Goal: Download file/media

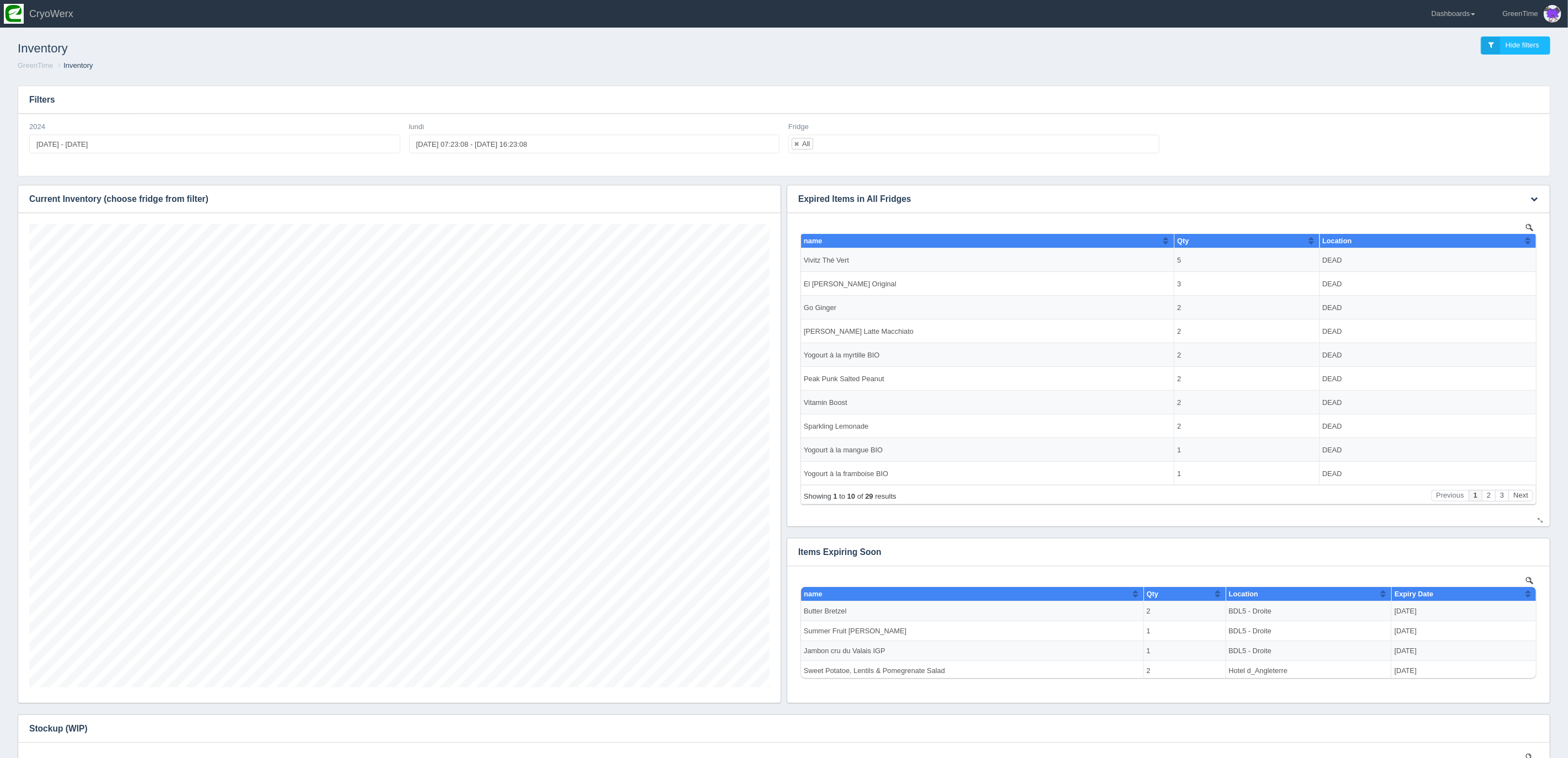
scroll to position [463, 740]
click at [1339, 53] on div "Inventory Hide filters" at bounding box center [783, 46] width 1550 height 30
drag, startPoint x: 1449, startPoint y: 11, endPoint x: 1444, endPoint y: 36, distance: 25.5
click at [1449, 11] on link "Dashboards" at bounding box center [1454, 13] width 57 height 27
click at [1449, 79] on link "GreenTime" at bounding box center [1499, 80] width 149 height 21
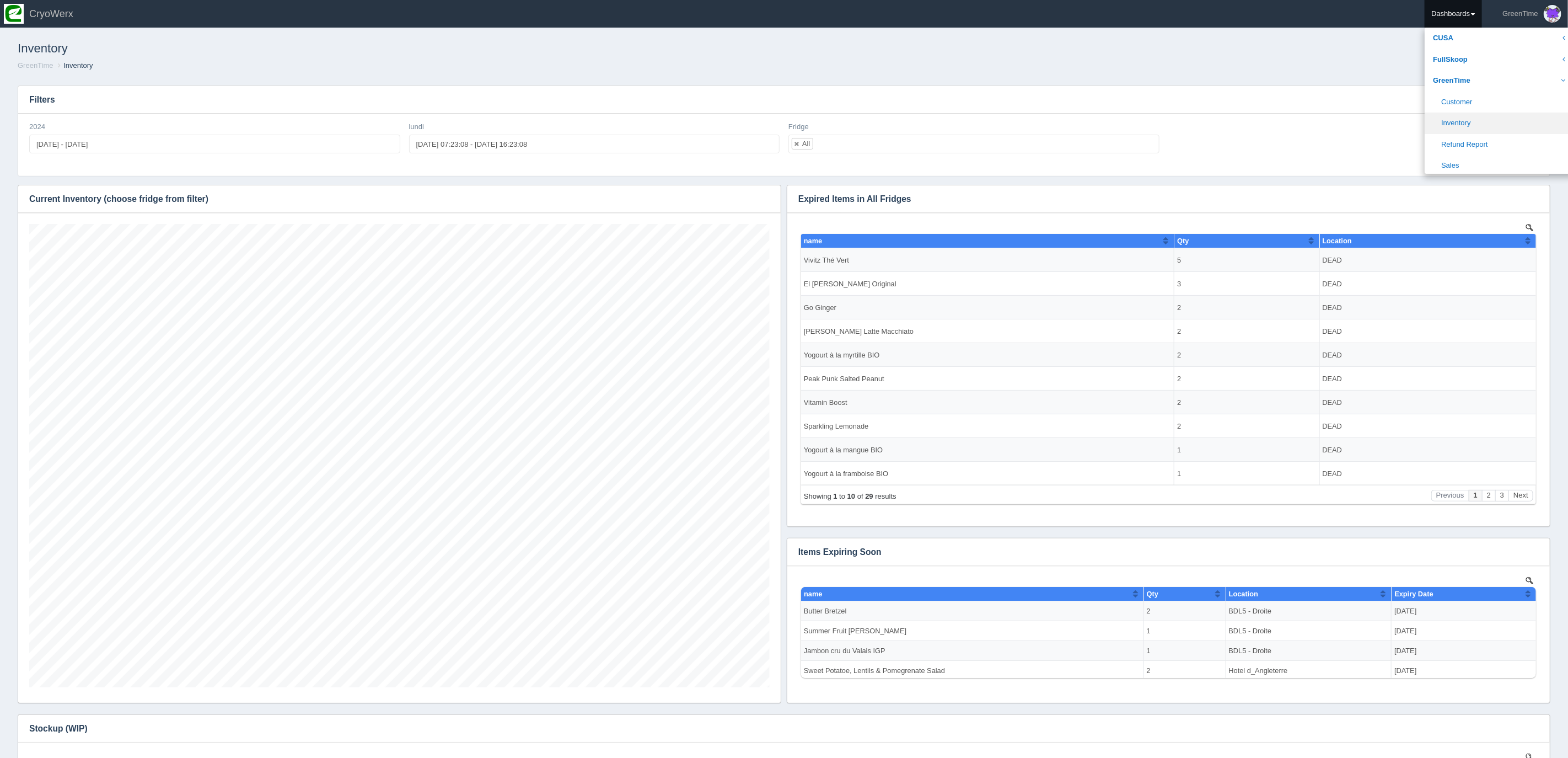
click at [1458, 122] on link "Inventory" at bounding box center [1499, 123] width 149 height 21
click at [1463, 58] on link "FullSkoop" at bounding box center [1499, 60] width 149 height 21
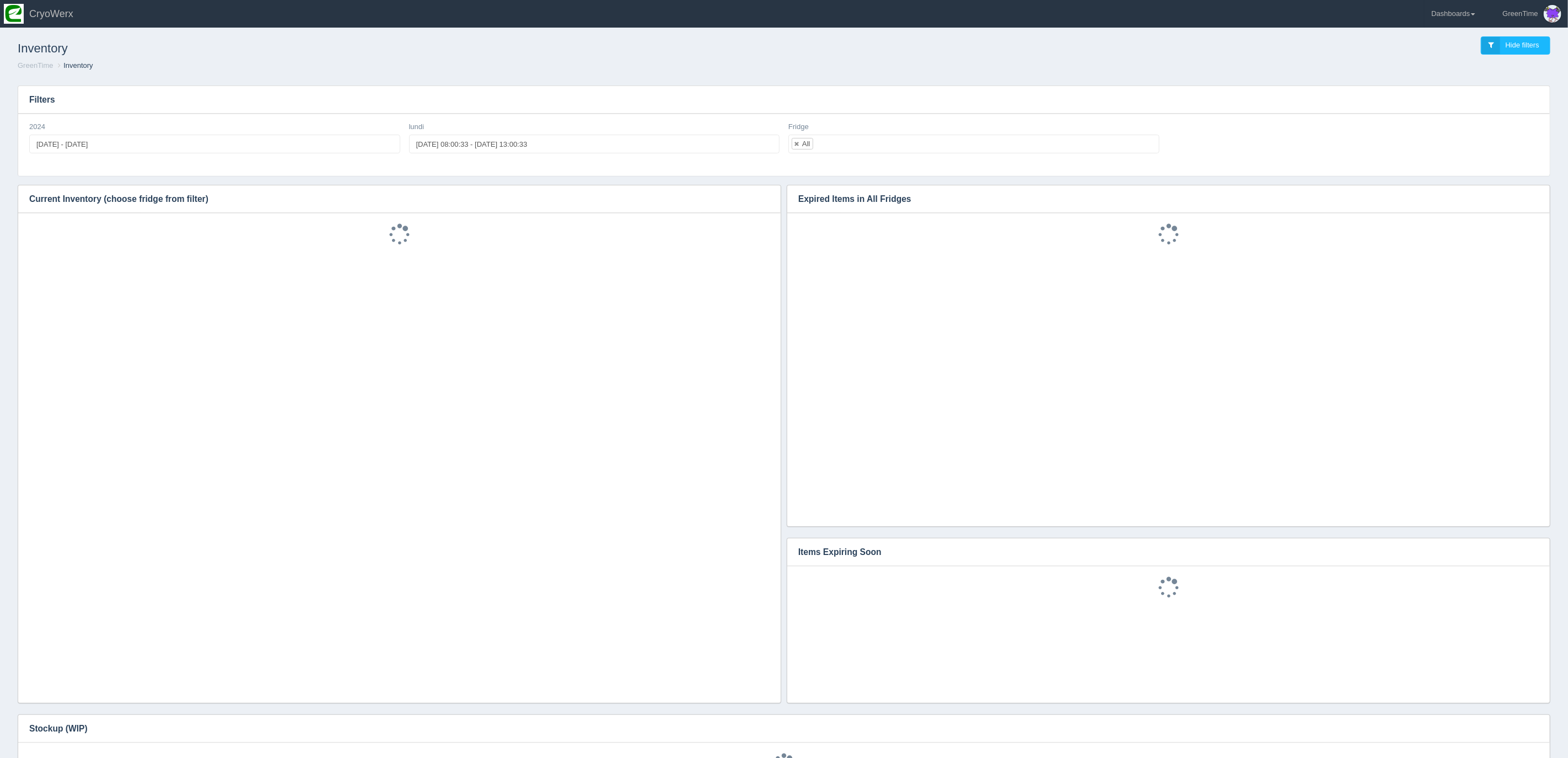
click at [1453, 99] on h3 "Filters" at bounding box center [784, 99] width 1531 height 27
click at [1444, 11] on link "Dashboards" at bounding box center [1454, 13] width 57 height 27
click at [1441, 79] on link "GreenTime" at bounding box center [1499, 80] width 149 height 21
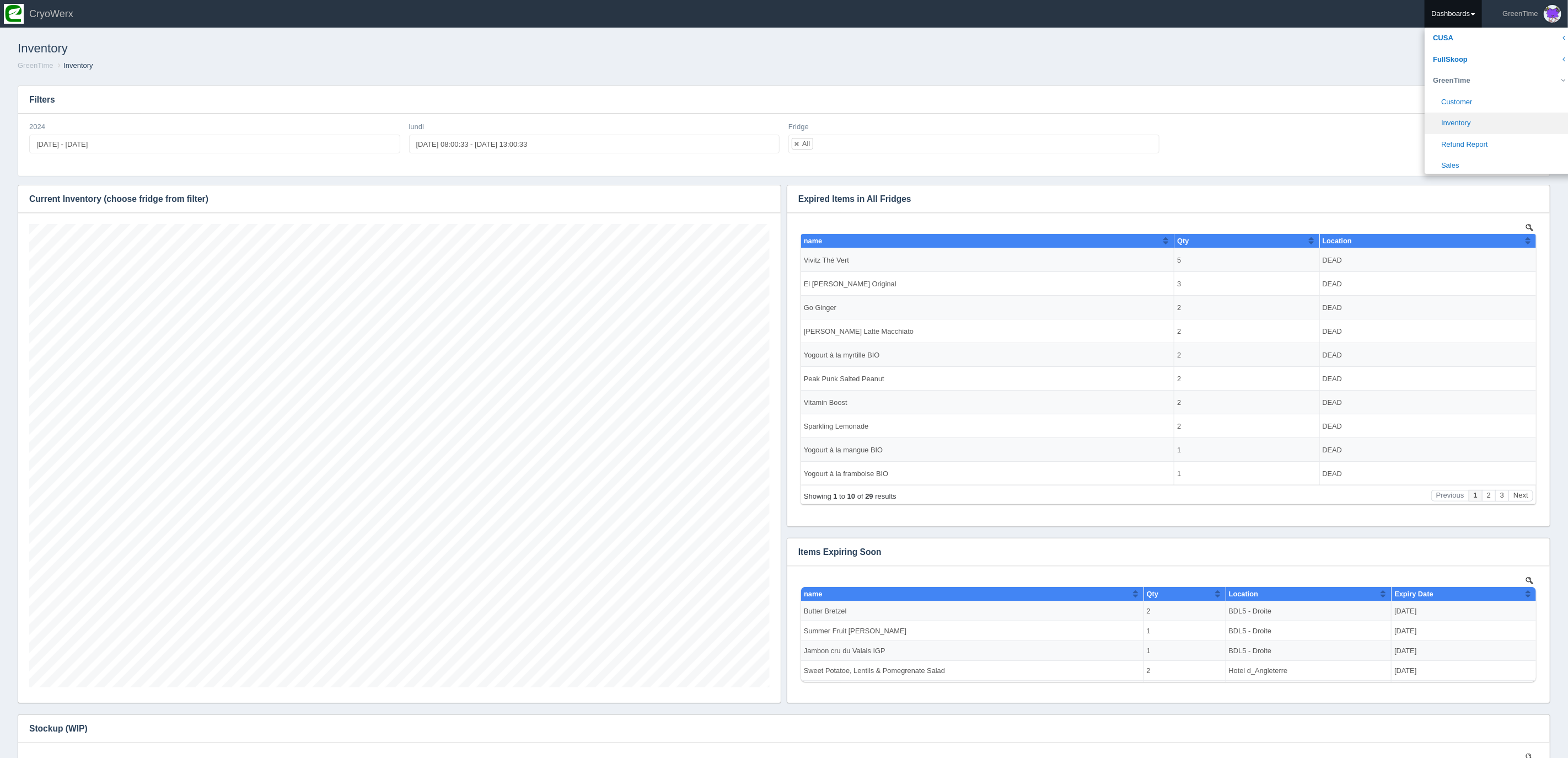
scroll to position [463, 740]
click at [1453, 163] on link "Sales" at bounding box center [1499, 166] width 149 height 21
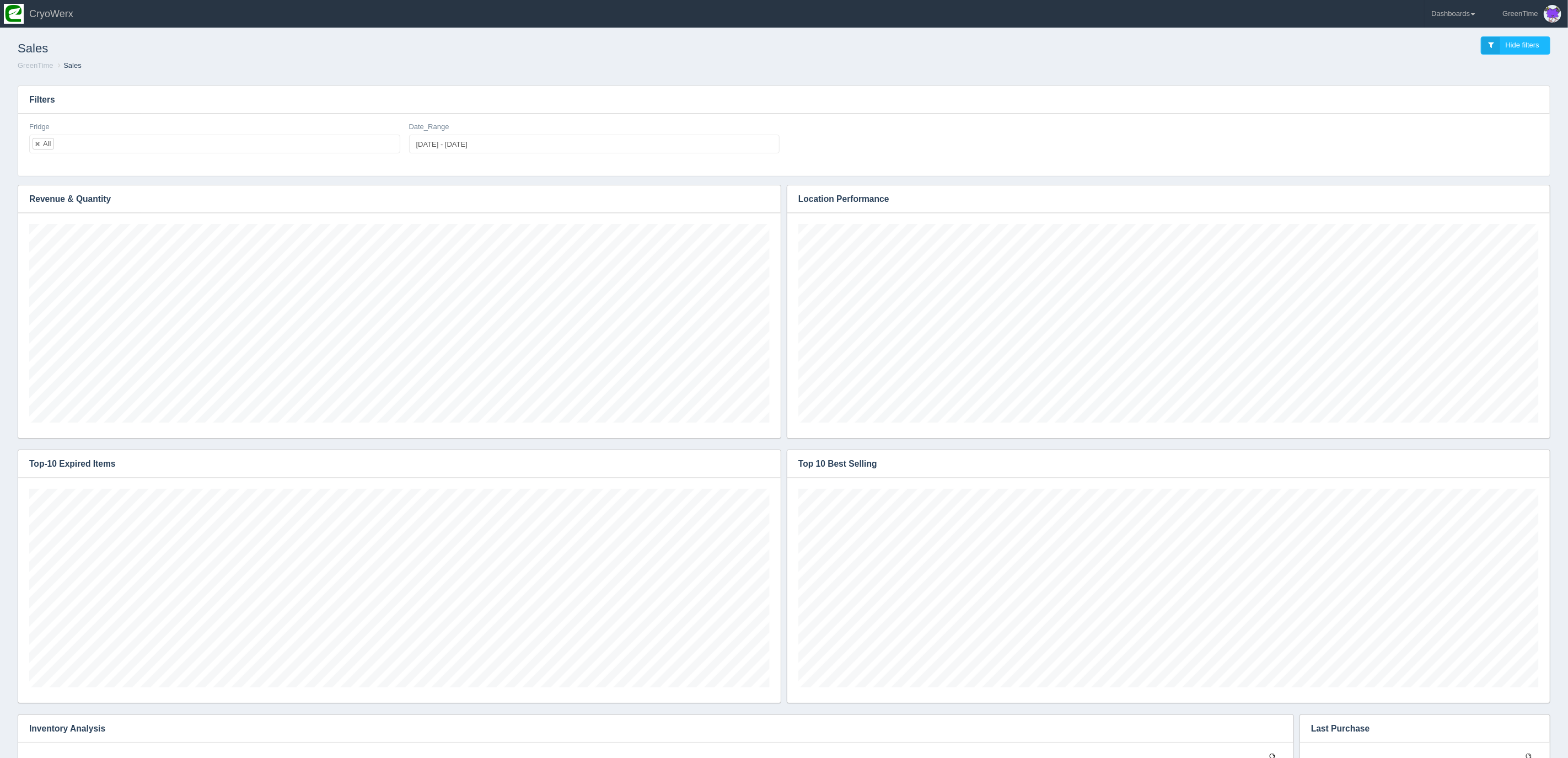
click at [1105, 106] on h3 "Filters" at bounding box center [784, 99] width 1531 height 27
click at [716, 75] on div "Sales Hide filters GreenTime Sales" at bounding box center [784, 54] width 1559 height 46
type input "[DATE]"
click at [420, 145] on input "[DATE] - [DATE]" at bounding box center [595, 144] width 371 height 19
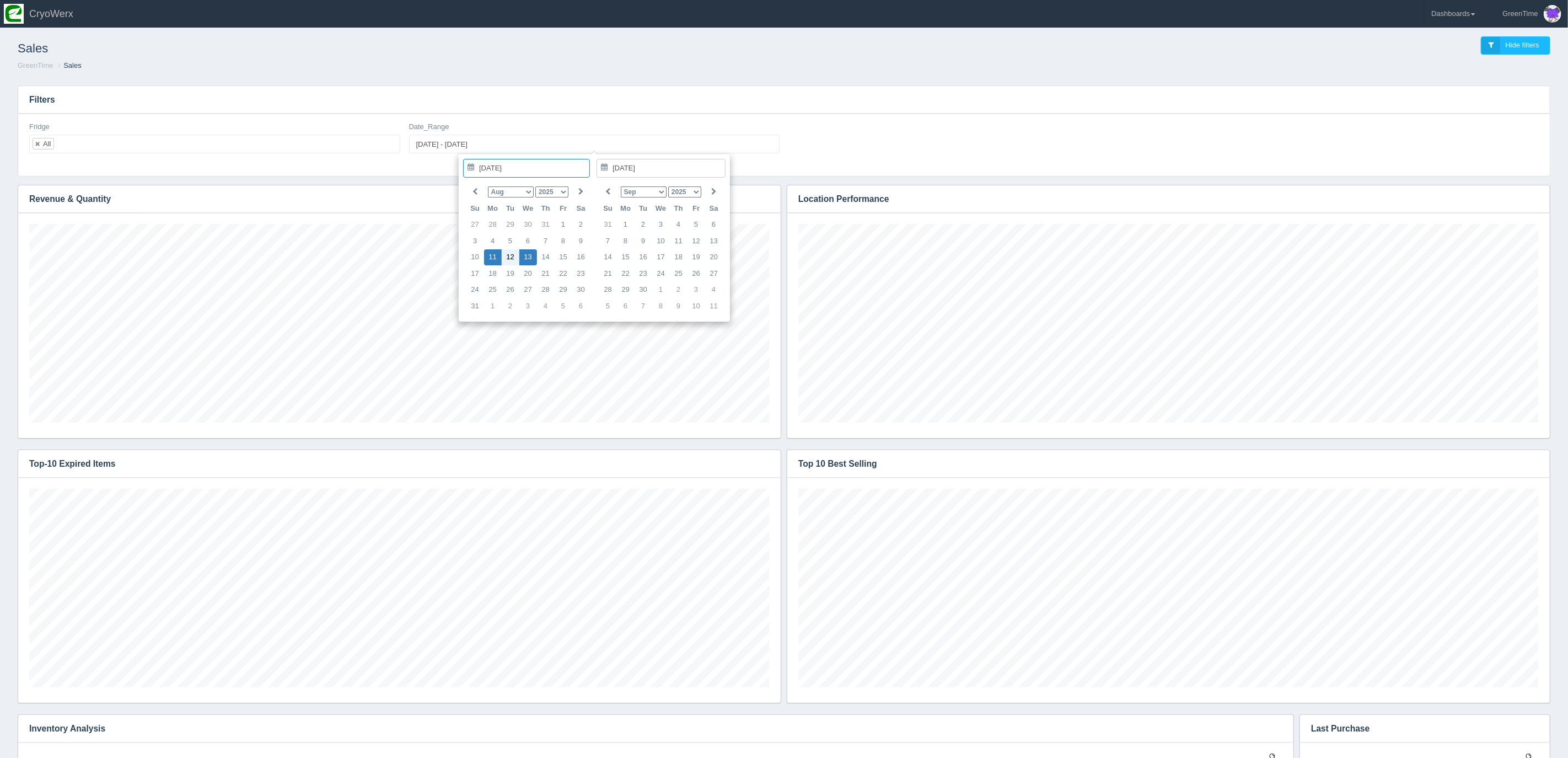
click at [531, 192] on select "Jan Feb Mar Apr May Jun [DATE] Aug Sep Oct Nov Dec" at bounding box center [511, 192] width 46 height 11
click at [904, 146] on div "Fridge All No matches found All None SPARE Gunvor SPARE BDL5 - Gauche CRYOWerx …" at bounding box center [784, 142] width 1518 height 40
click at [436, 147] on input "[DATE] - [DATE]" at bounding box center [595, 144] width 371 height 19
click at [525, 192] on select "Jan Feb Mar Apr May Jun [DATE] Aug Sep Oct Nov Dec" at bounding box center [511, 192] width 46 height 11
type input "[DATE]"
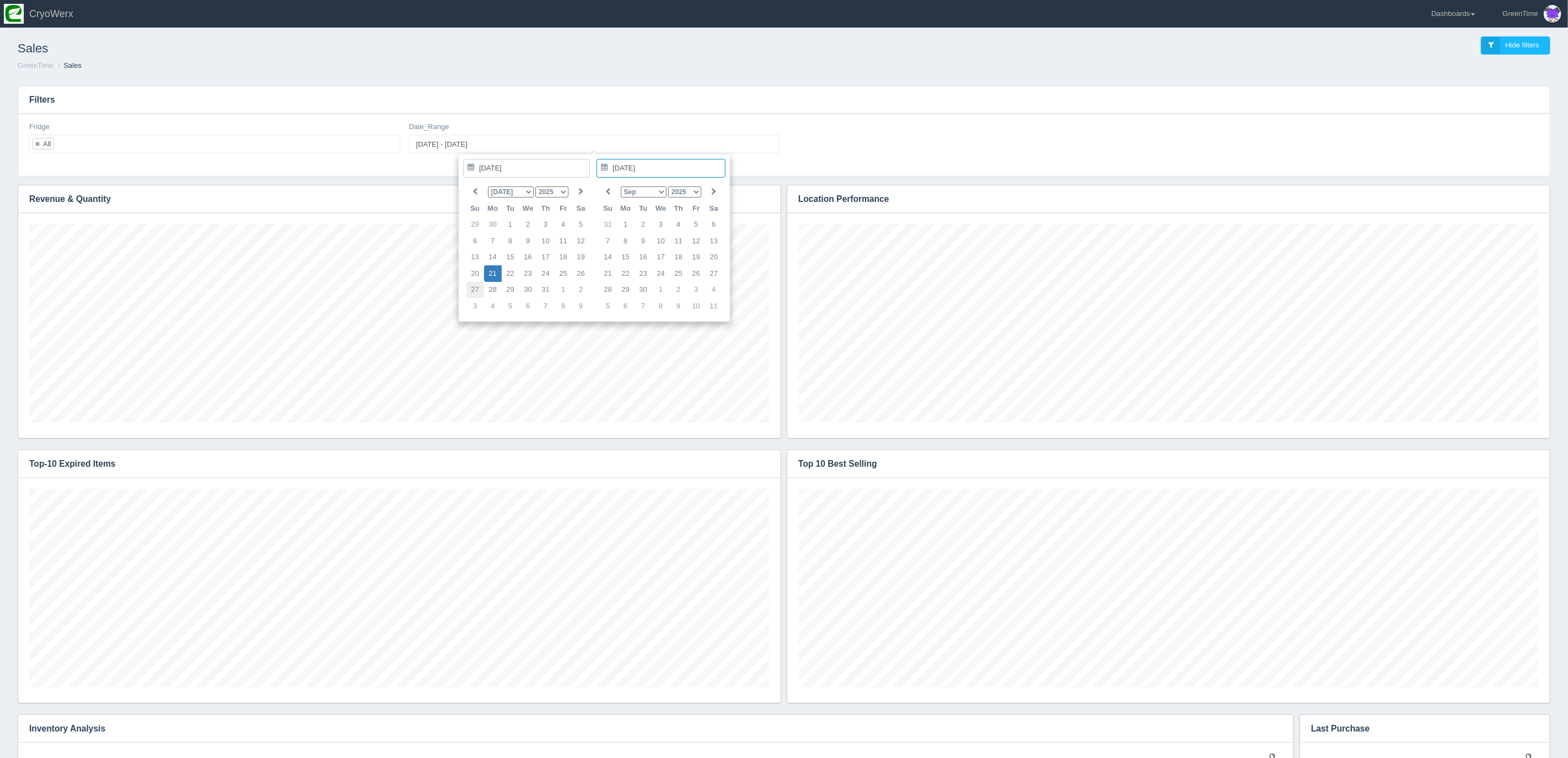
type input "[DATE]"
type input "[DATE] - [DATE]"
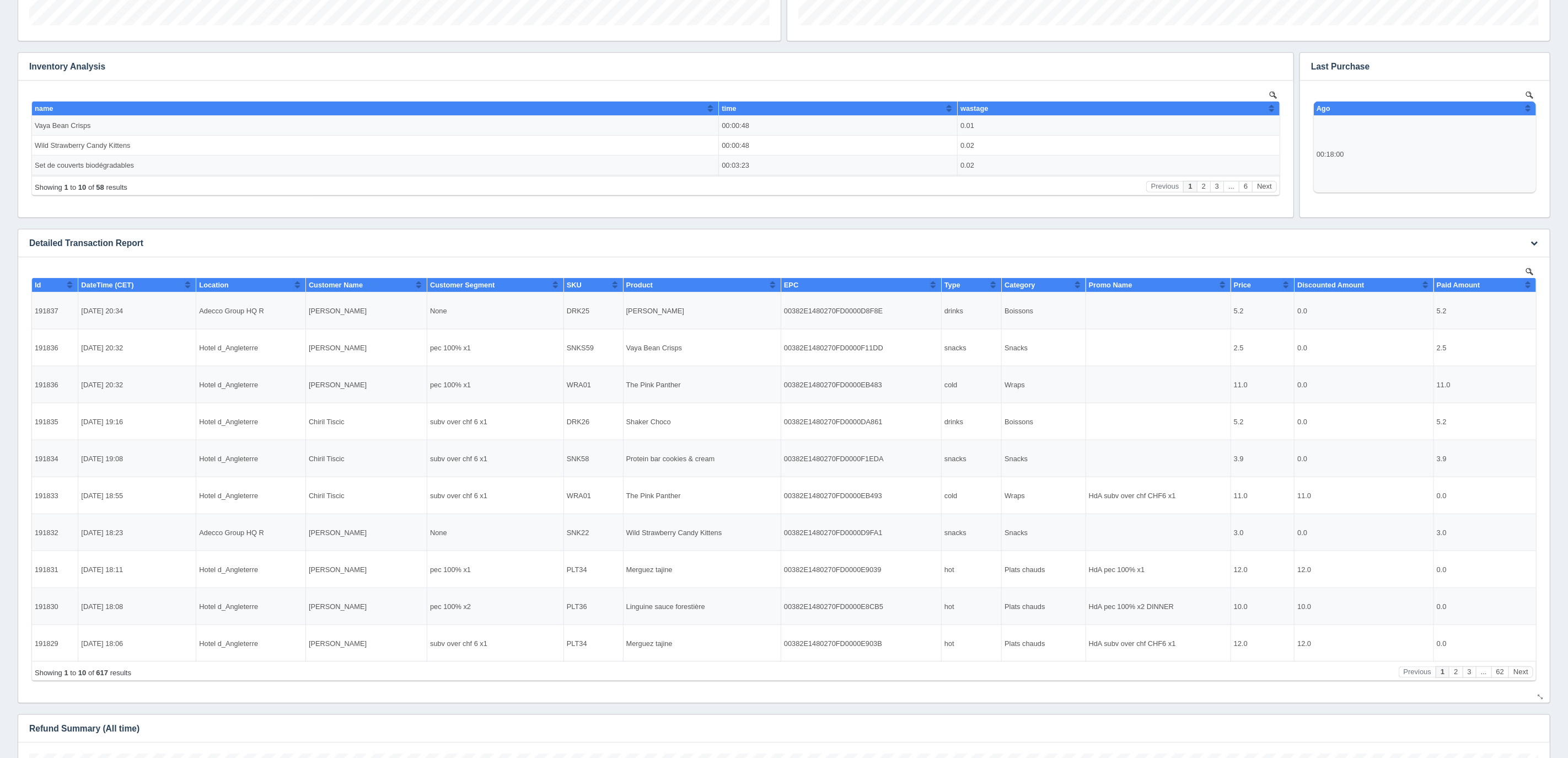
scroll to position [660, 0]
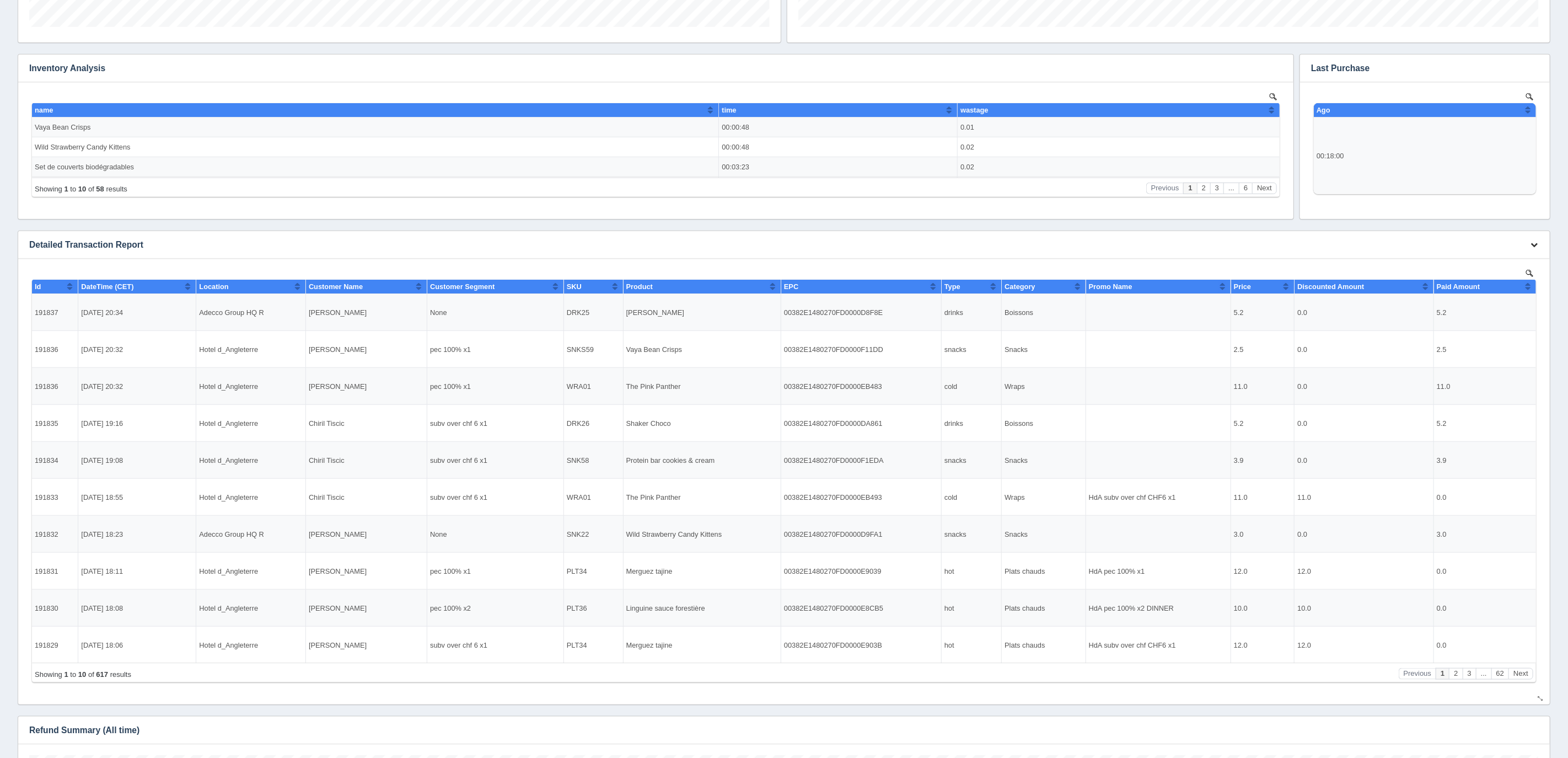
click at [1530, 245] on icon "button" at bounding box center [1534, 245] width 7 height 7
click at [1475, 262] on link "Download CSV" at bounding box center [1497, 261] width 88 height 16
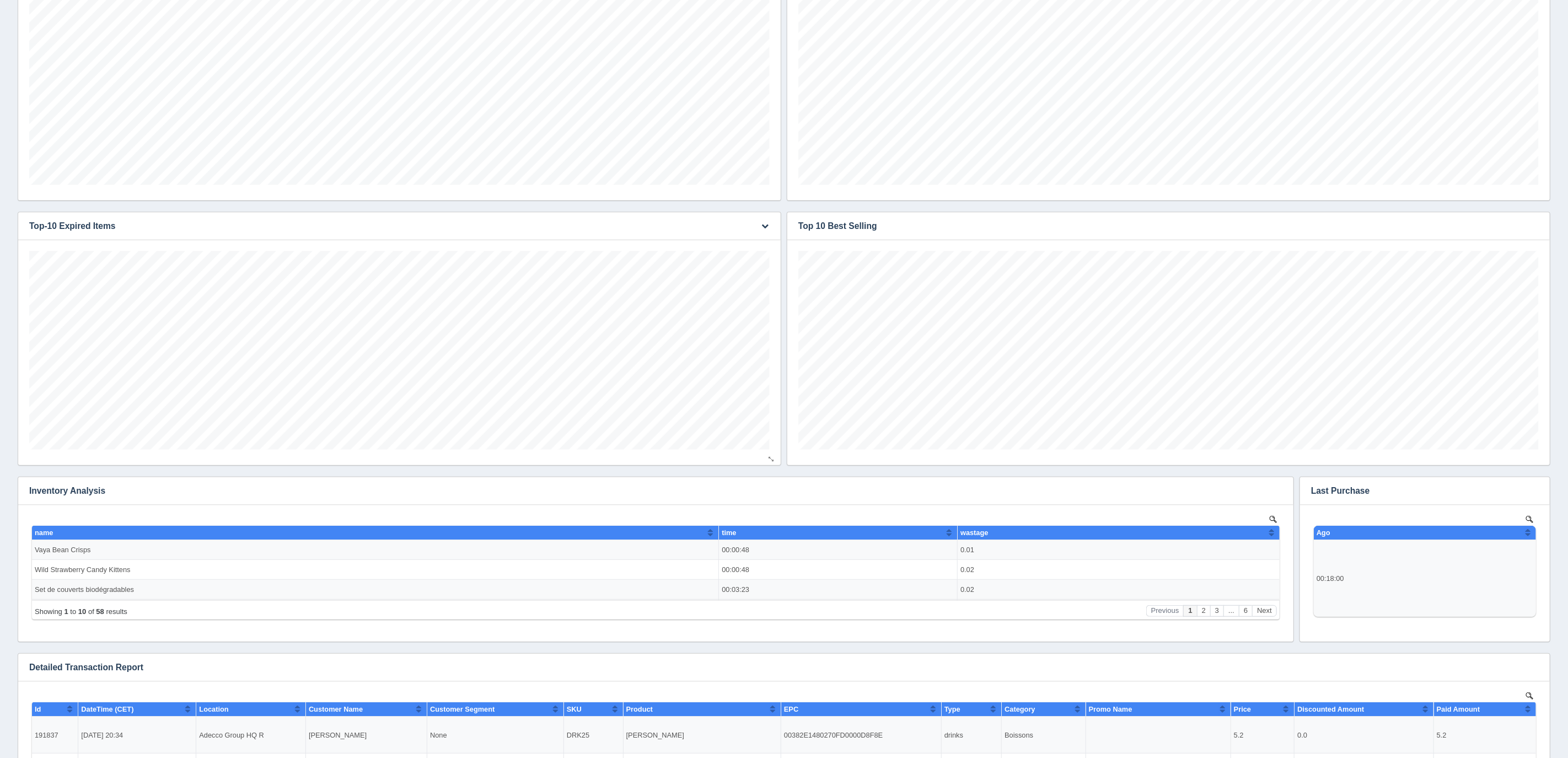
scroll to position [0, 0]
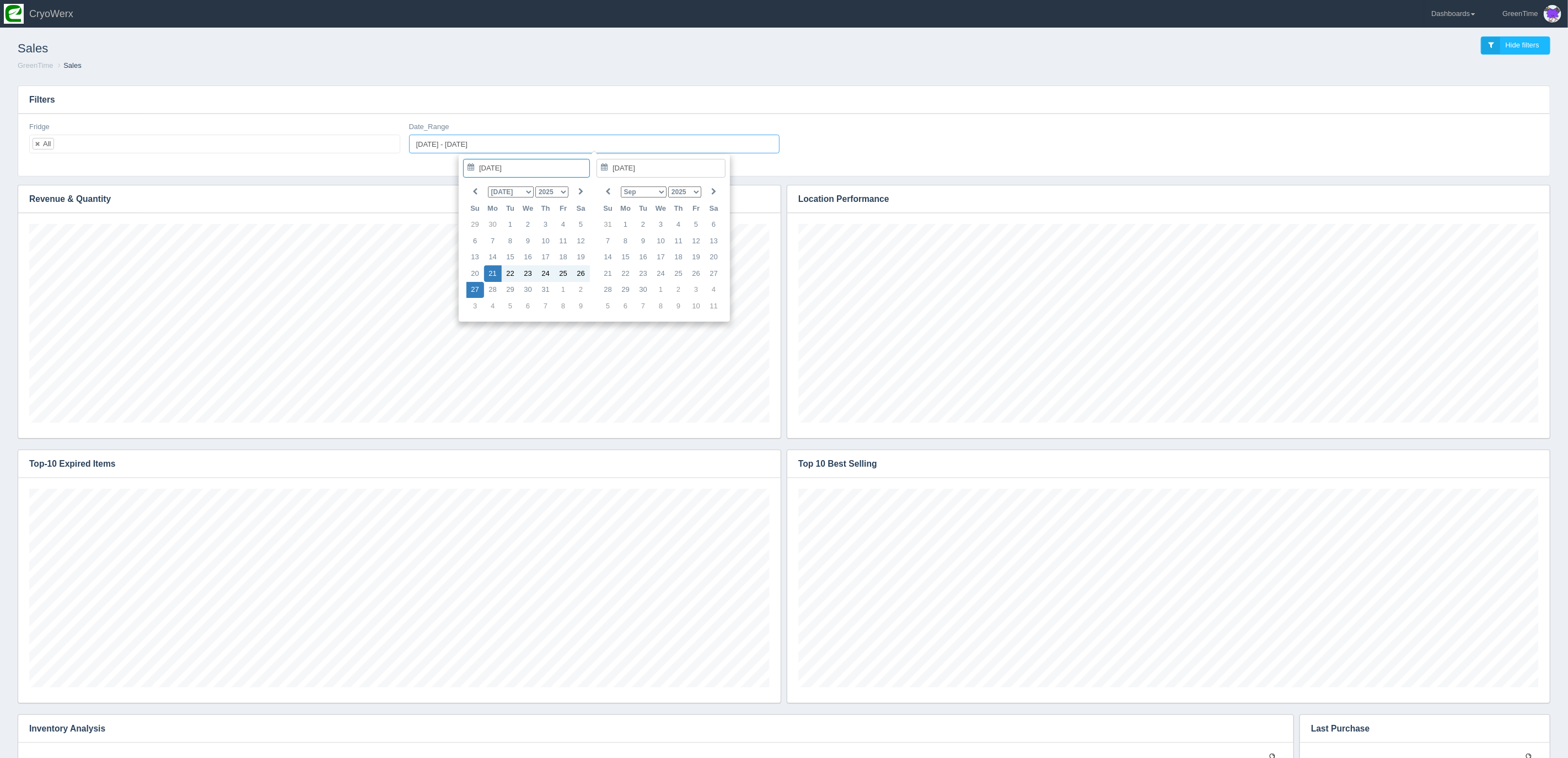
click at [432, 150] on input "[DATE] - [DATE]" at bounding box center [595, 144] width 371 height 19
type input "[DATE]"
type input "[DATE] - [DATE]"
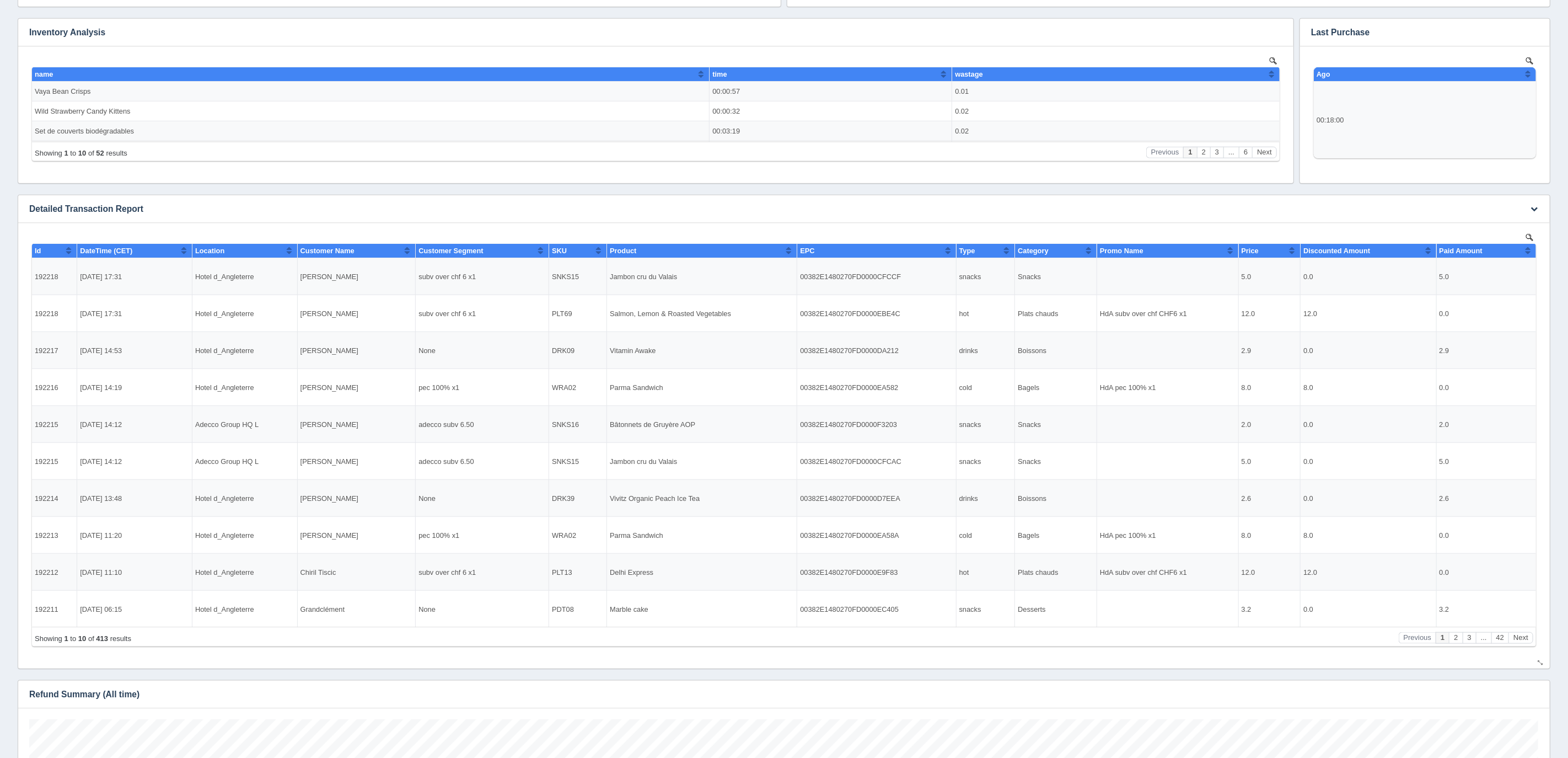
scroll to position [682, 0]
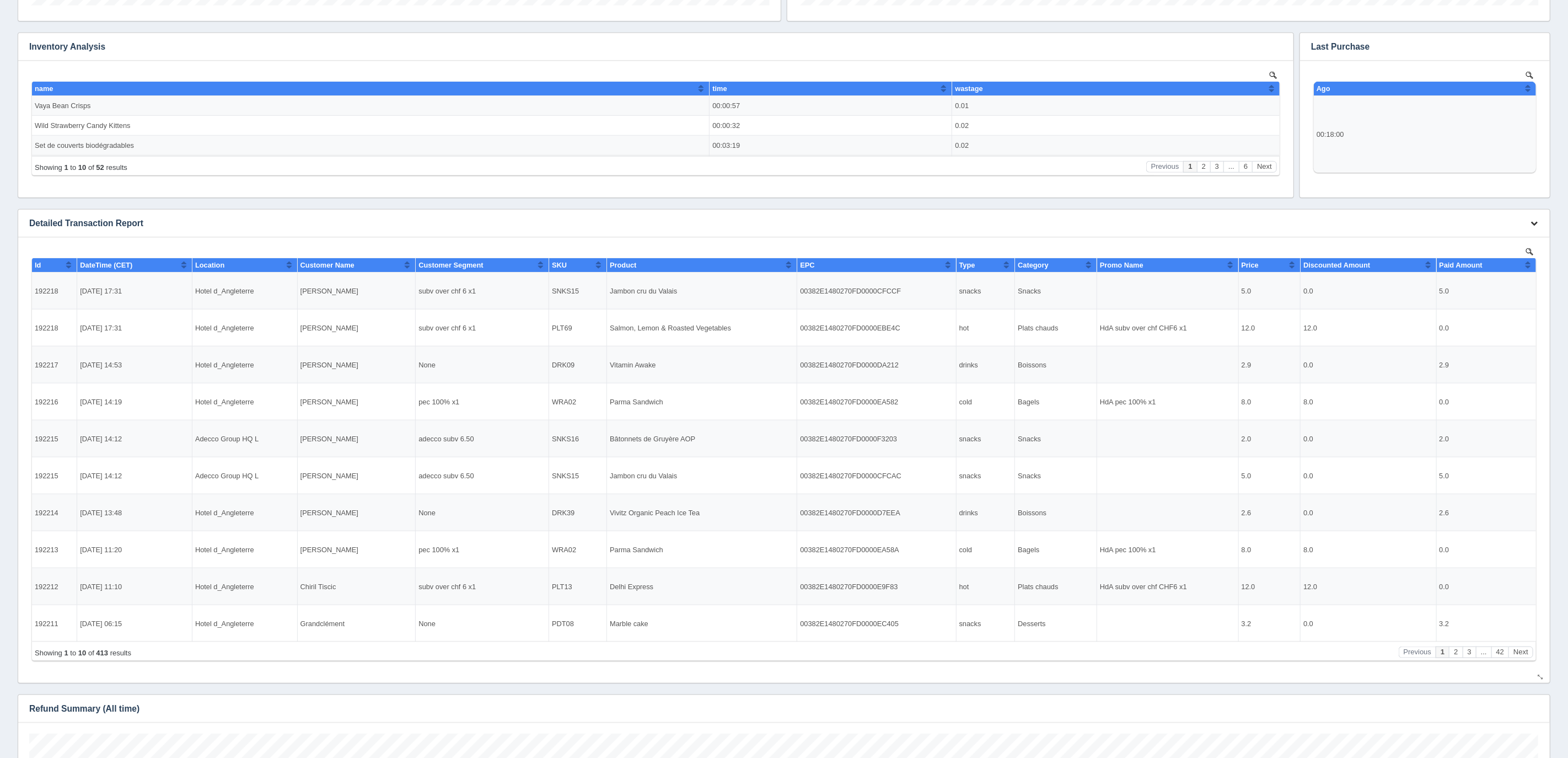
click at [1533, 226] on button "button" at bounding box center [1534, 223] width 15 height 17
click at [1487, 239] on link "Download CSV" at bounding box center [1497, 239] width 88 height 16
click at [1471, 241] on link "Download CSV" at bounding box center [1497, 239] width 88 height 16
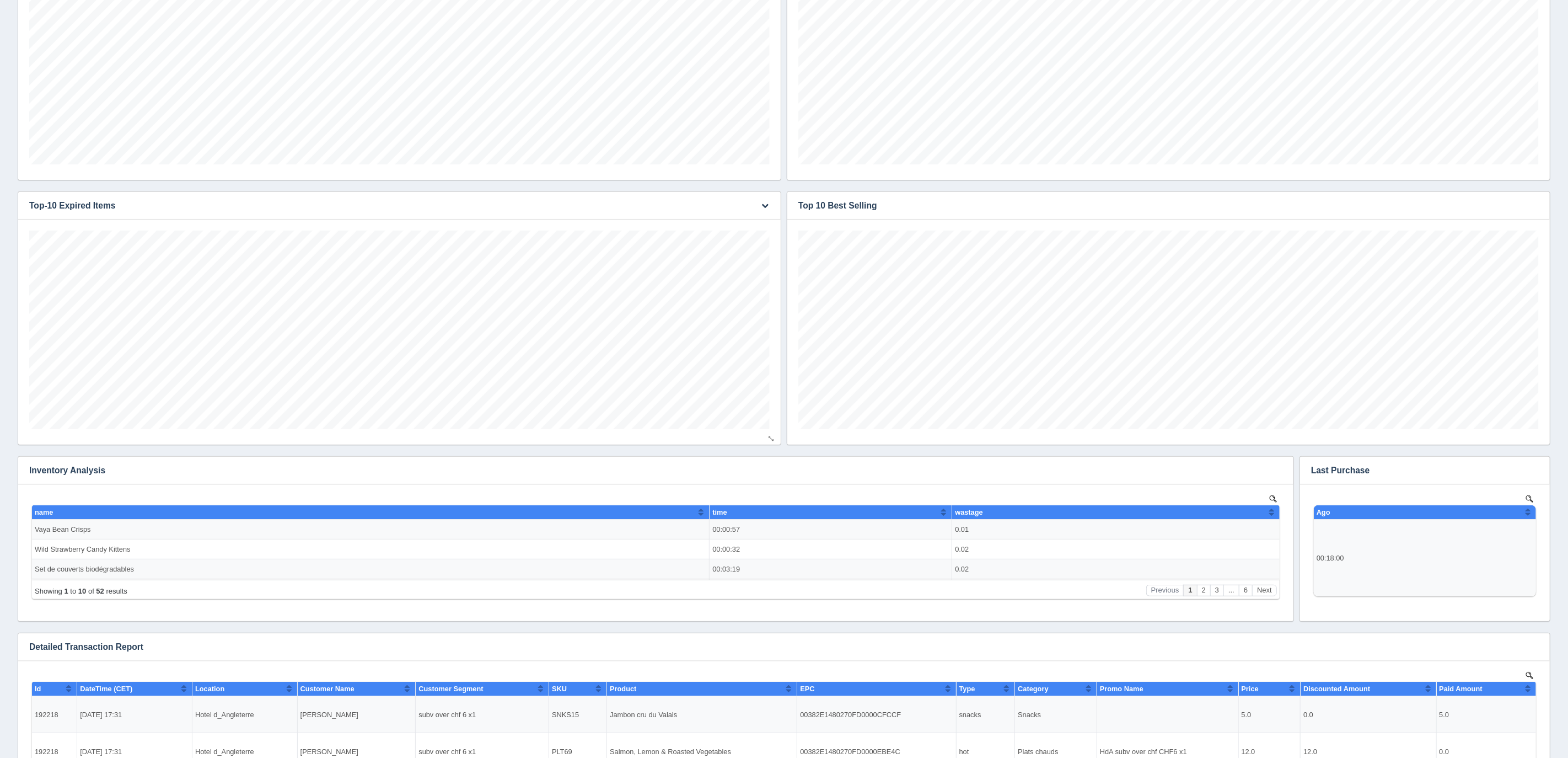
scroll to position [0, 0]
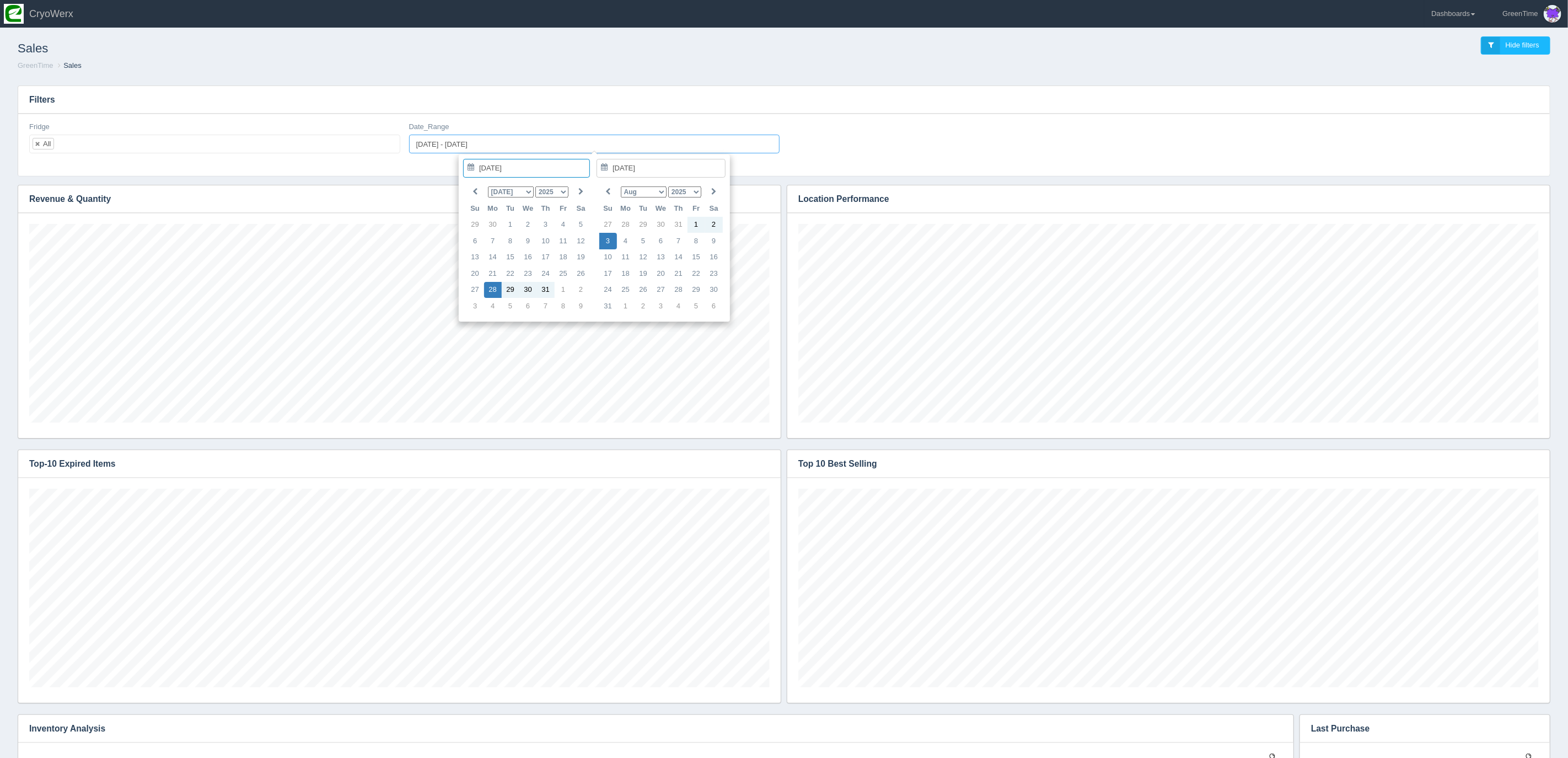
click at [441, 143] on input "[DATE] - [DATE]" at bounding box center [595, 144] width 371 height 19
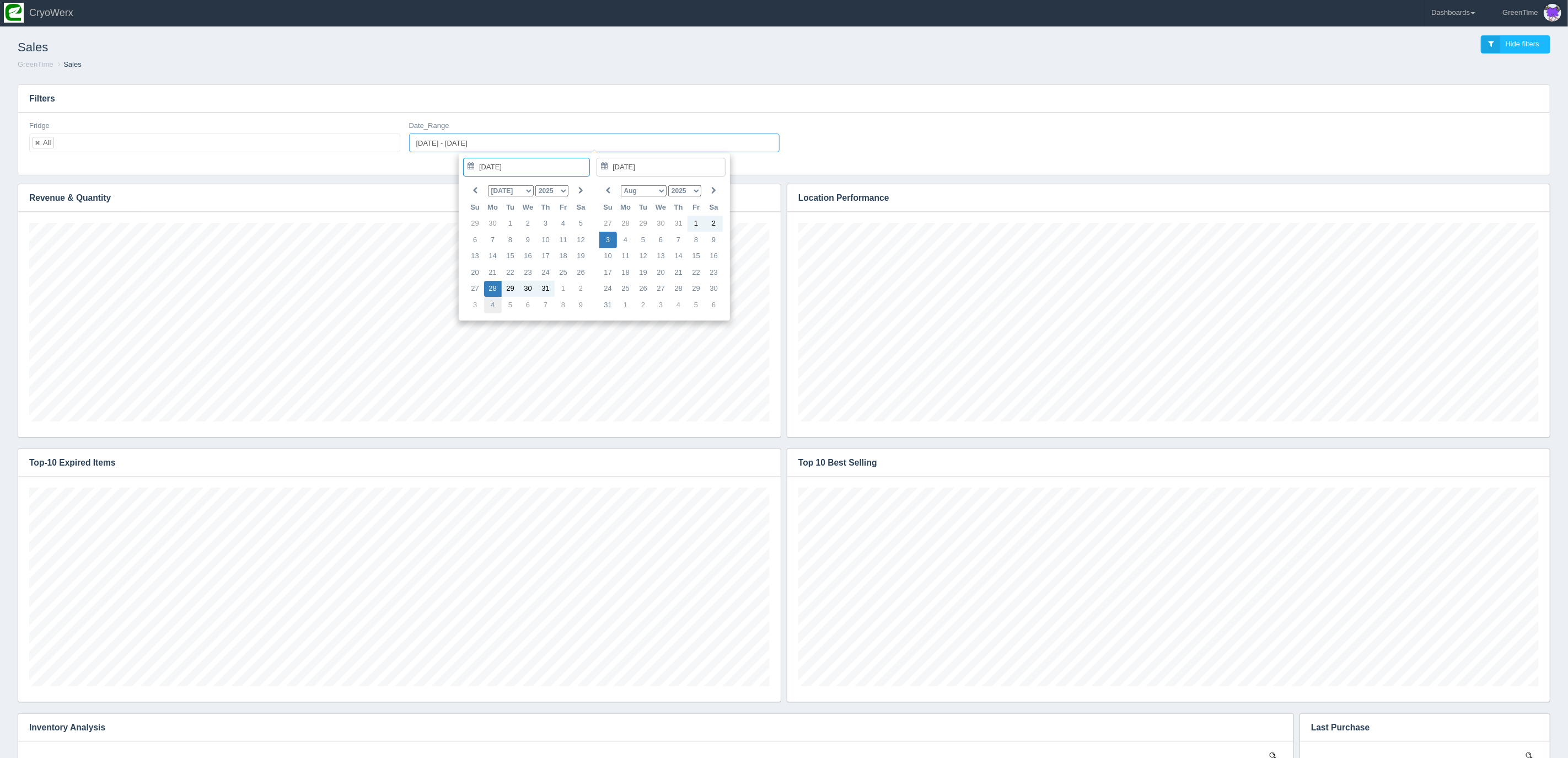
type input "[DATE]"
type input "[DATE] - [DATE]"
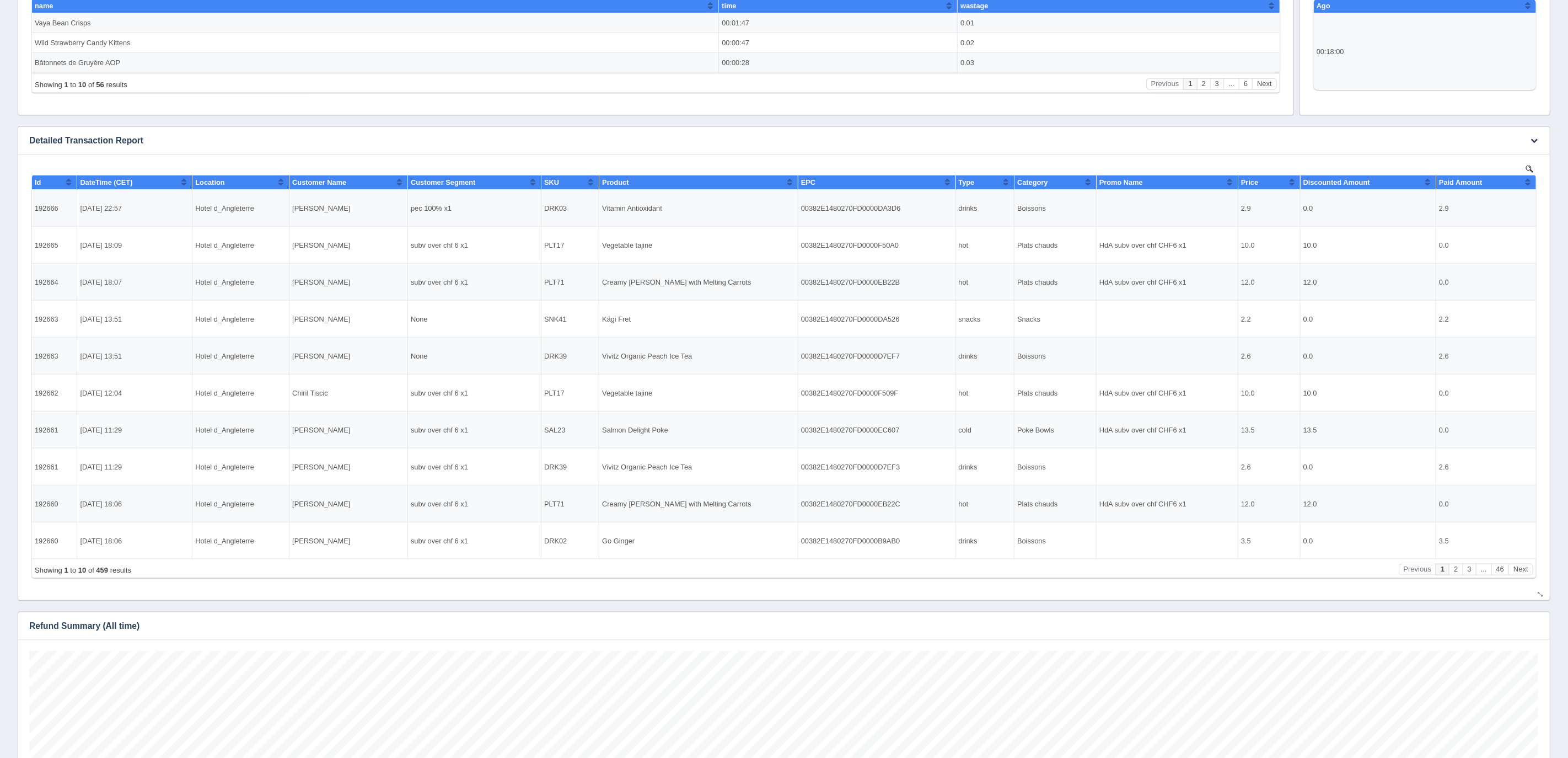
scroll to position [763, 0]
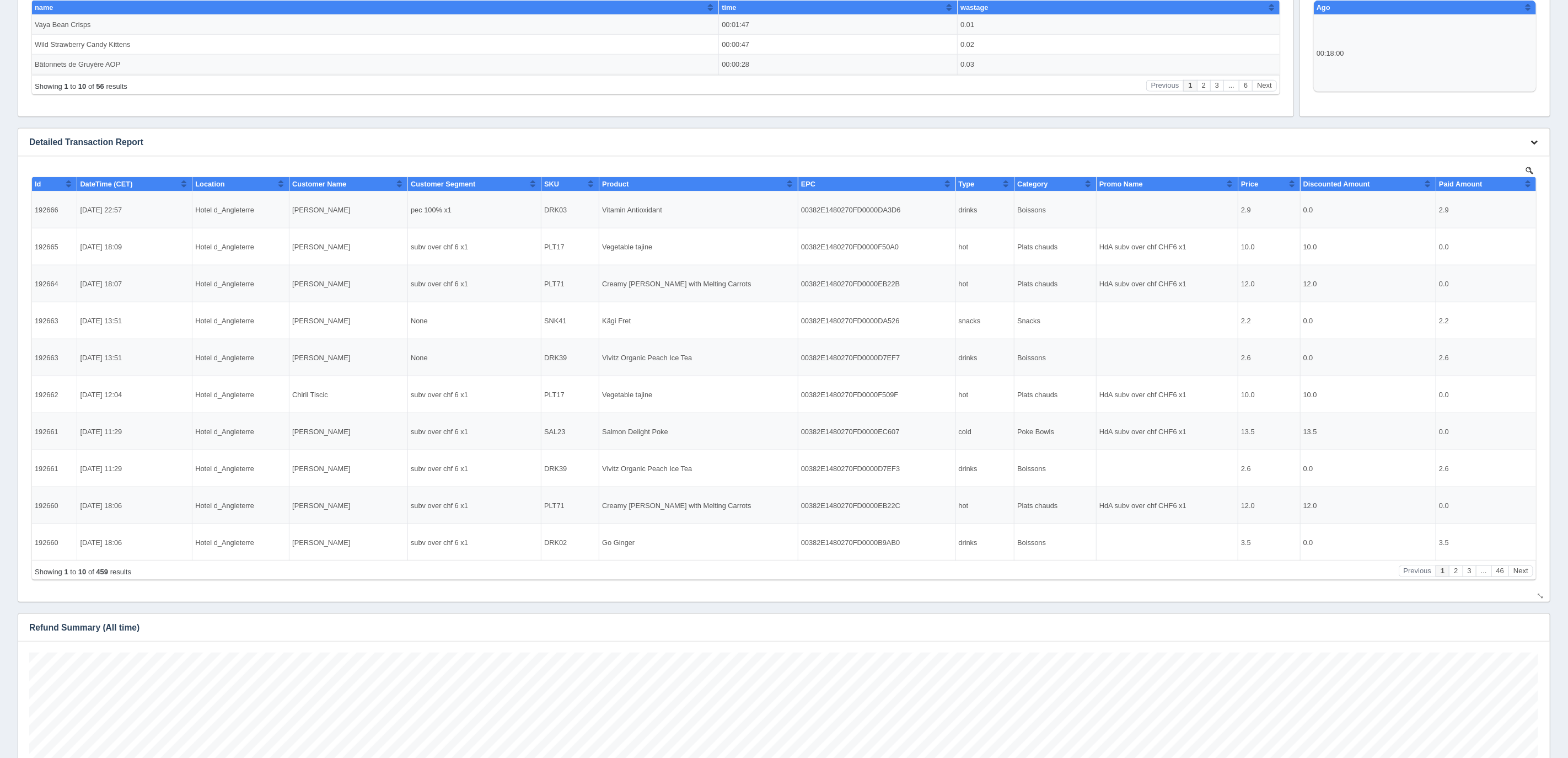
click at [1530, 136] on button "button" at bounding box center [1534, 142] width 15 height 17
click at [1485, 160] on link "Download CSV" at bounding box center [1497, 158] width 88 height 16
